Goal: Navigation & Orientation: Understand site structure

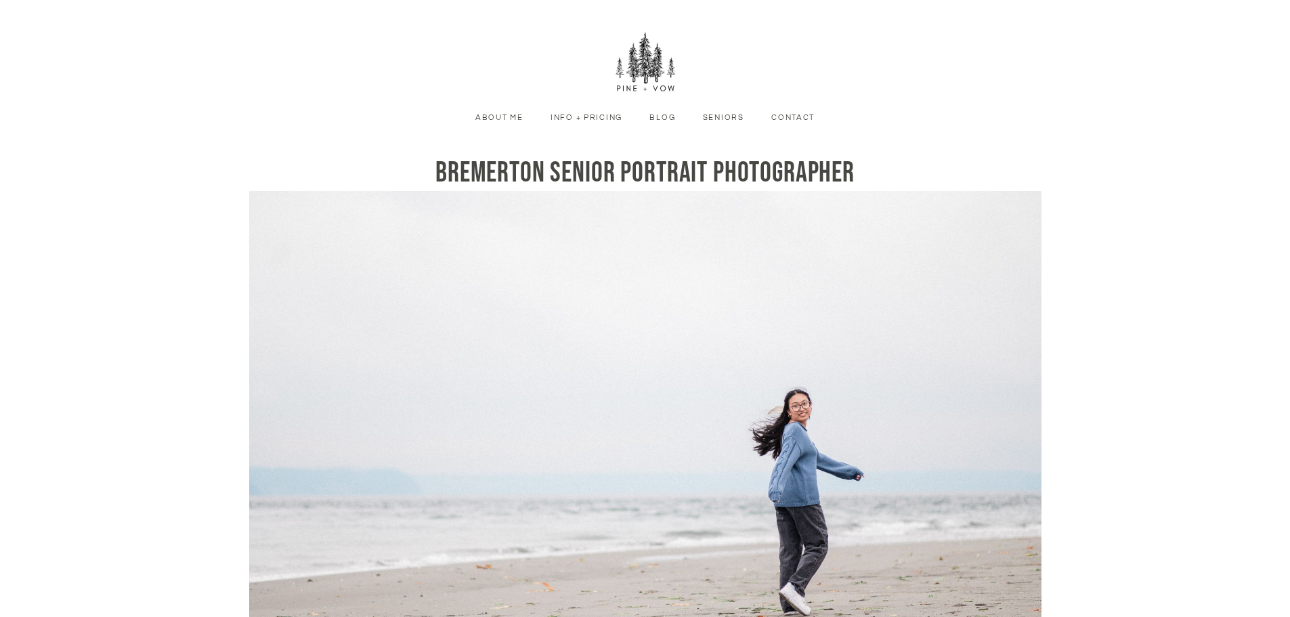
click at [600, 115] on link "Info + Pricing" at bounding box center [586, 118] width 92 height 12
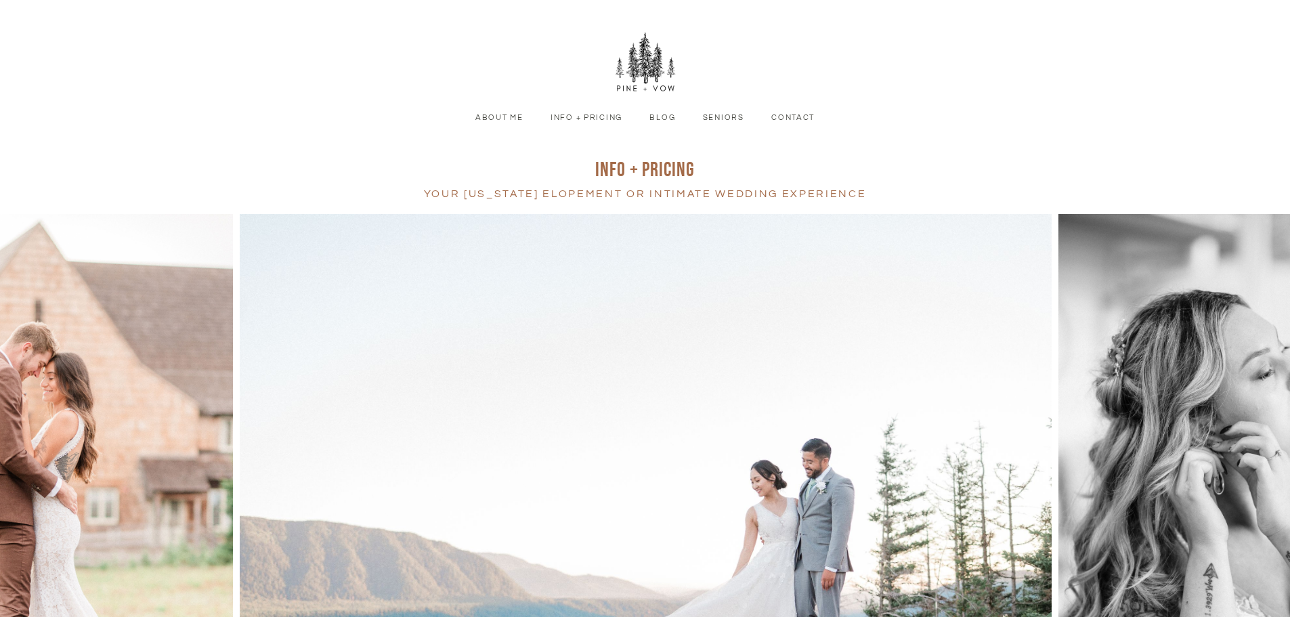
click at [723, 113] on link "Seniors" at bounding box center [723, 118] width 62 height 12
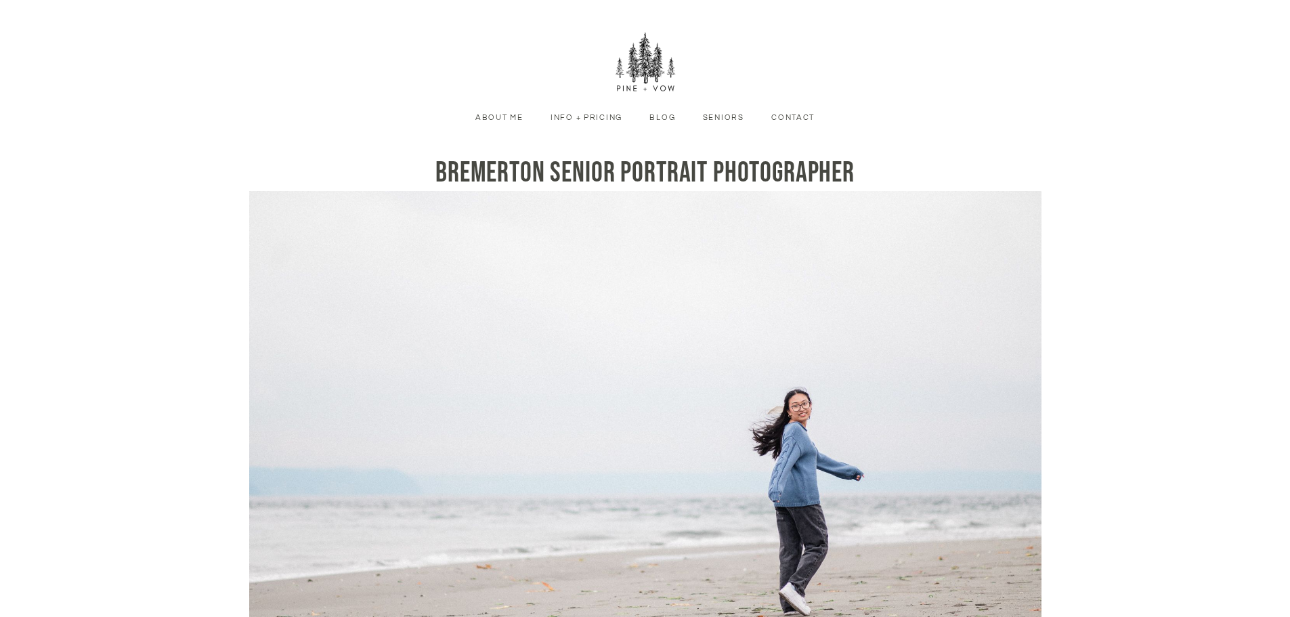
click at [503, 116] on link "About Me" at bounding box center [499, 118] width 68 height 12
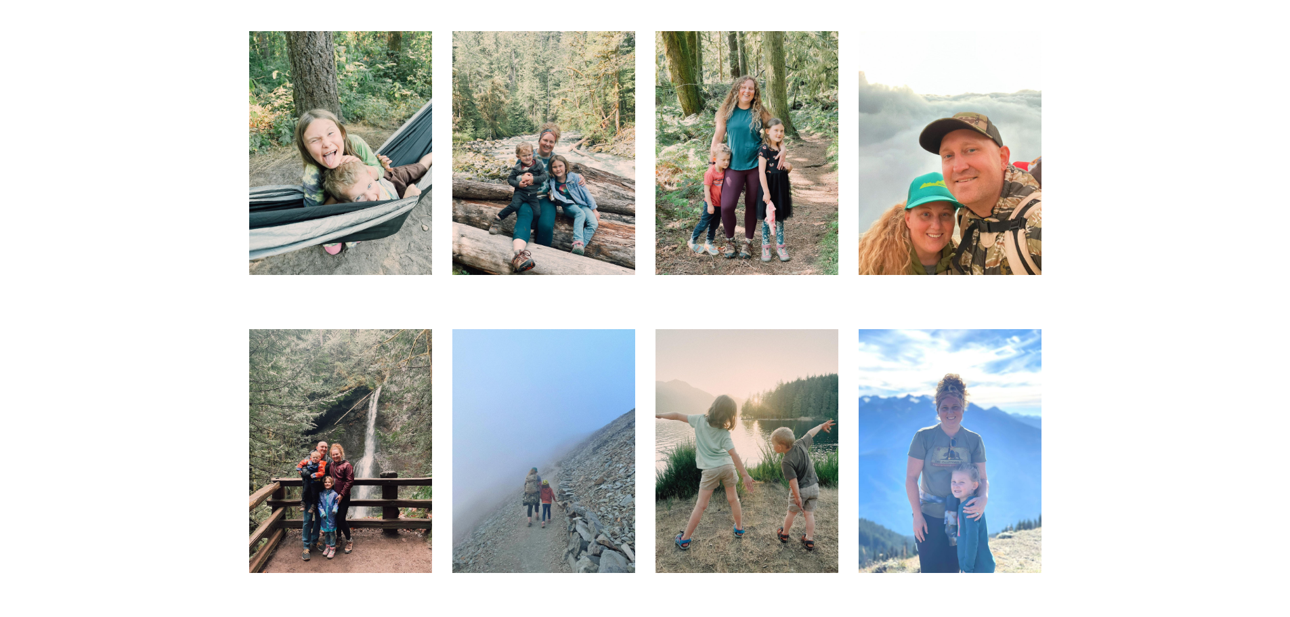
scroll to position [880, 0]
